Goal: Information Seeking & Learning: Learn about a topic

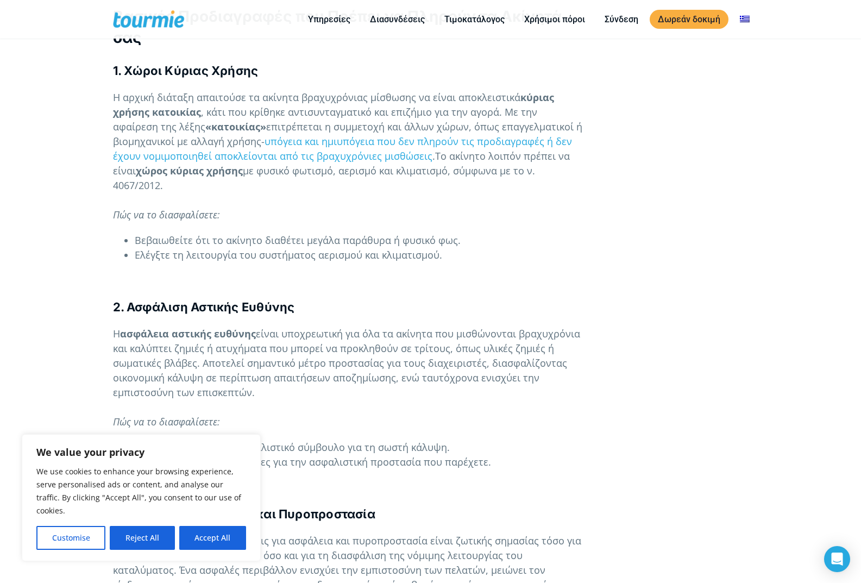
scroll to position [815, 0]
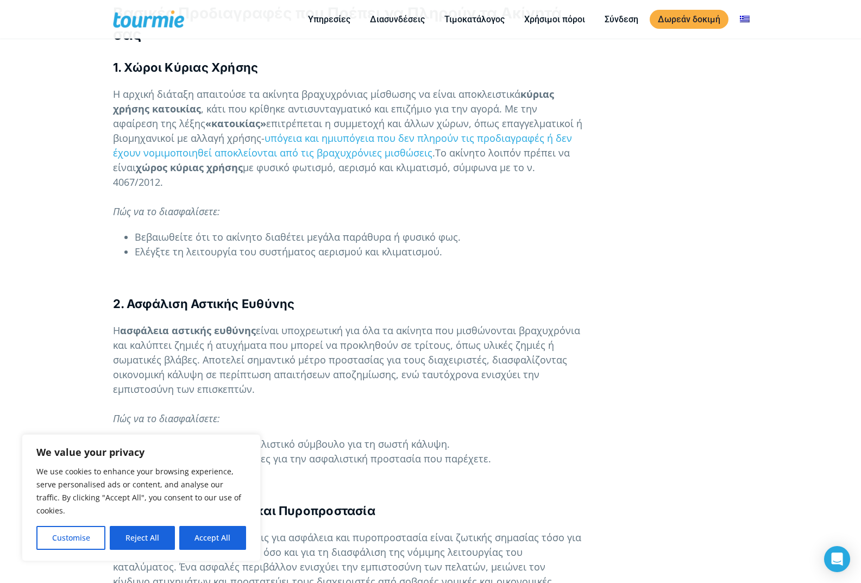
click at [205, 546] on button "Accept All" at bounding box center [212, 538] width 67 height 24
checkbox input "true"
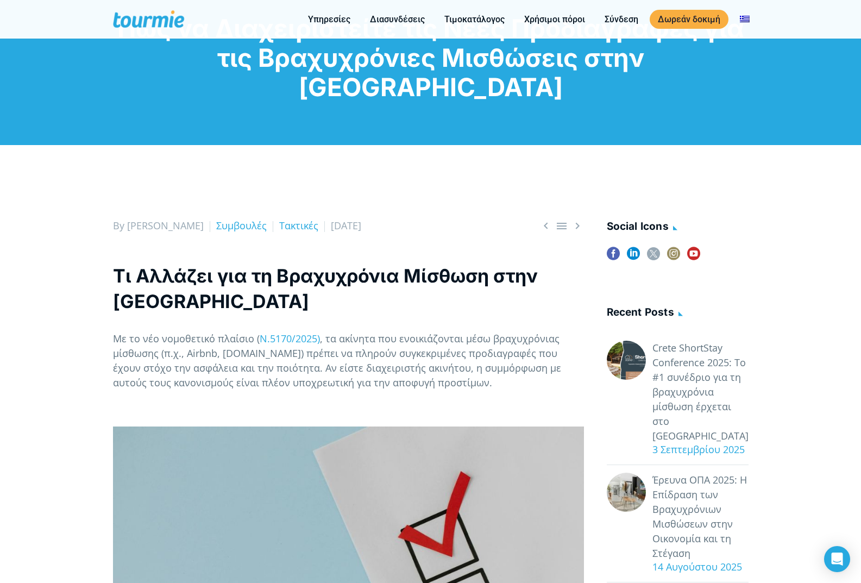
scroll to position [0, 0]
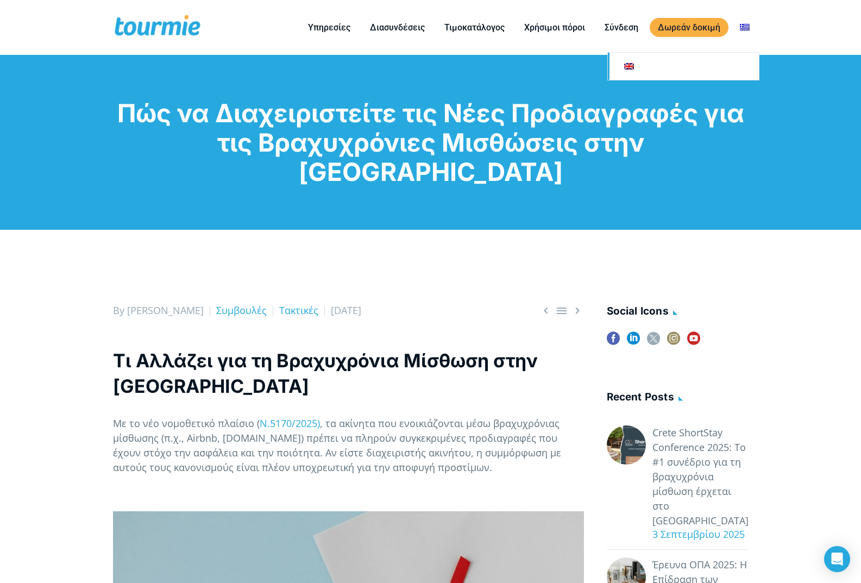
click at [630, 66] on link at bounding box center [683, 66] width 151 height 27
